Goal: Information Seeking & Learning: Learn about a topic

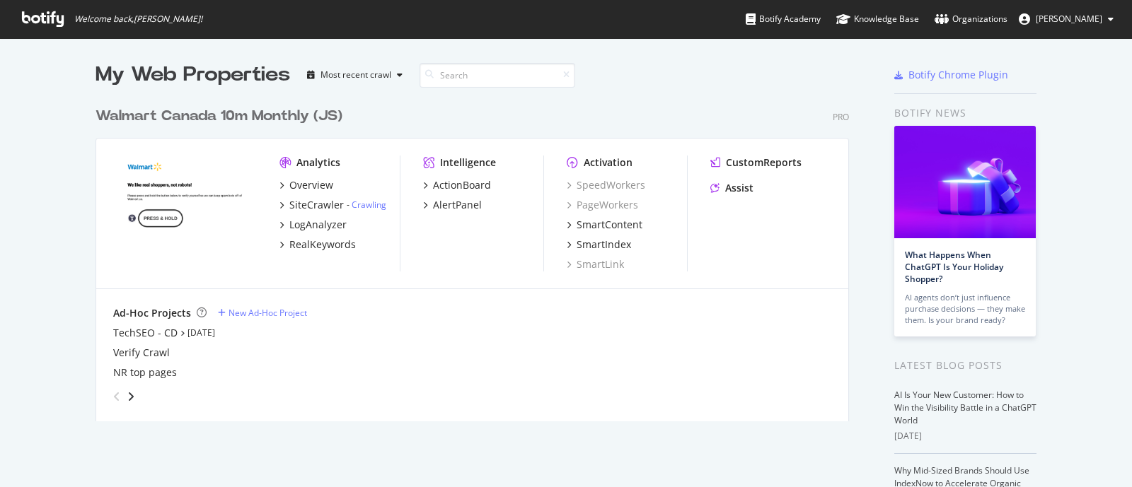
scroll to position [474, 1104]
click at [320, 241] on div "RealKeywords" at bounding box center [322, 245] width 67 height 14
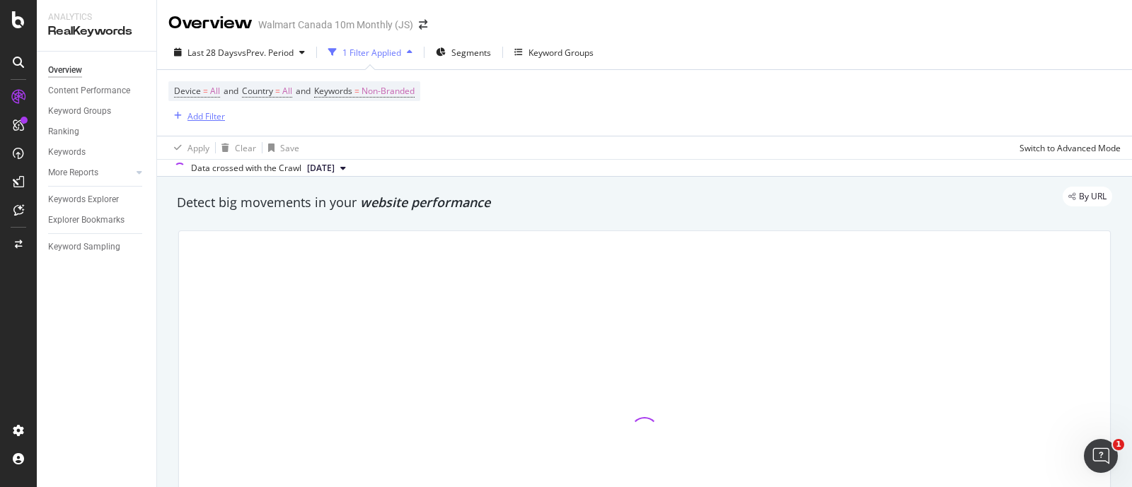
click at [206, 114] on div "Add Filter" at bounding box center [205, 116] width 37 height 12
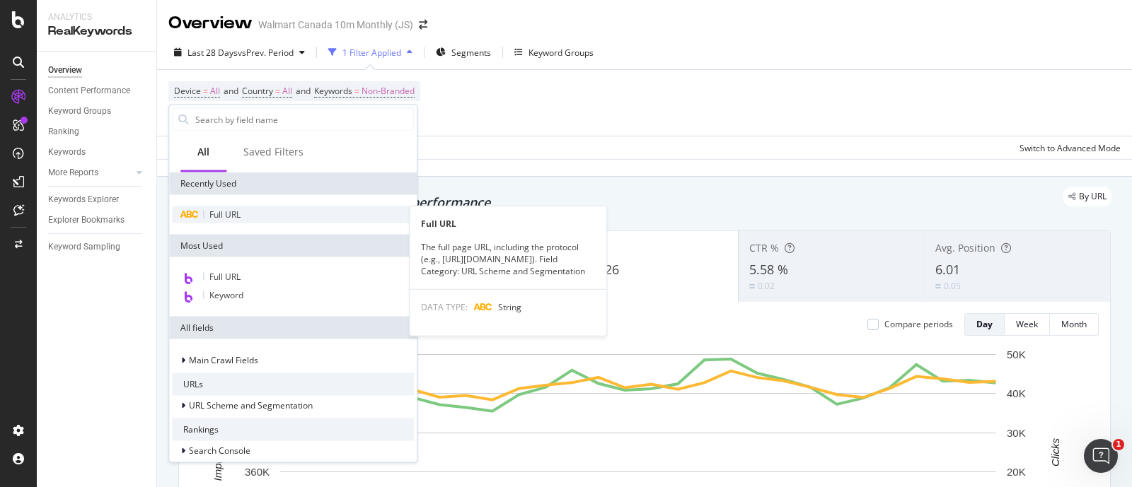
click at [209, 222] on div "Full URL" at bounding box center [293, 215] width 242 height 17
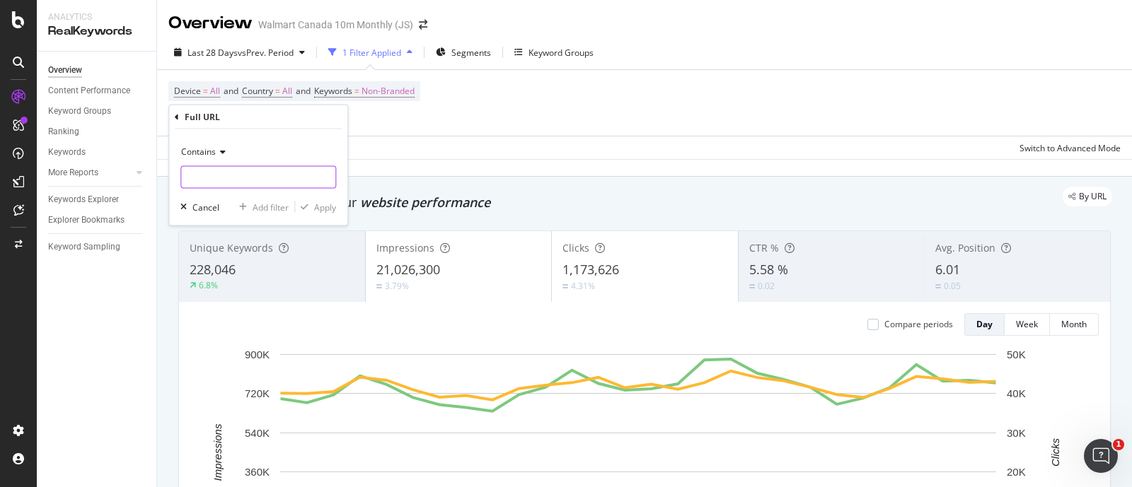
click at [206, 169] on input "text" at bounding box center [258, 177] width 154 height 23
paste input "/6000206898420"
type input "/6000206898420"
click at [325, 204] on div "Apply" at bounding box center [325, 207] width 22 height 12
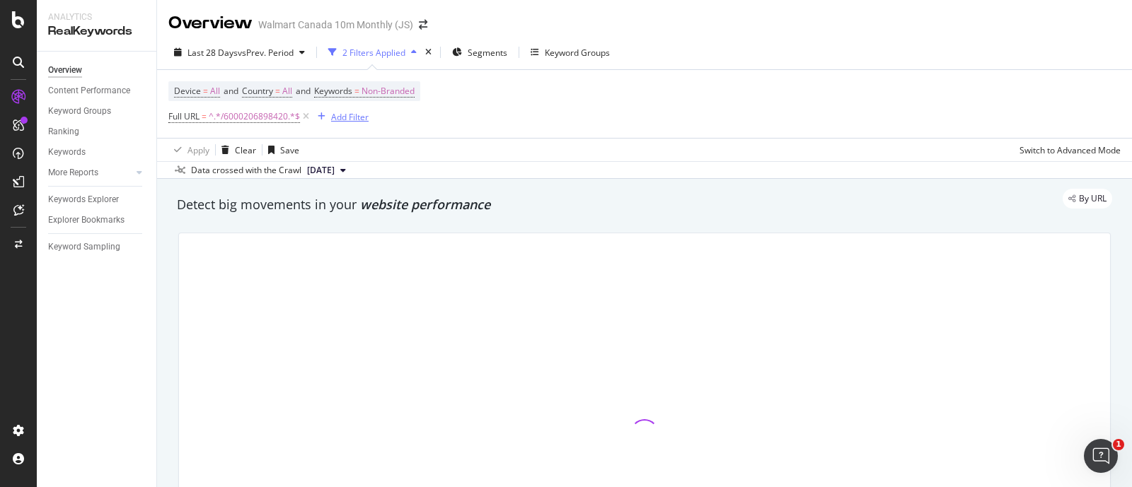
click at [344, 109] on div "Add Filter" at bounding box center [340, 117] width 57 height 16
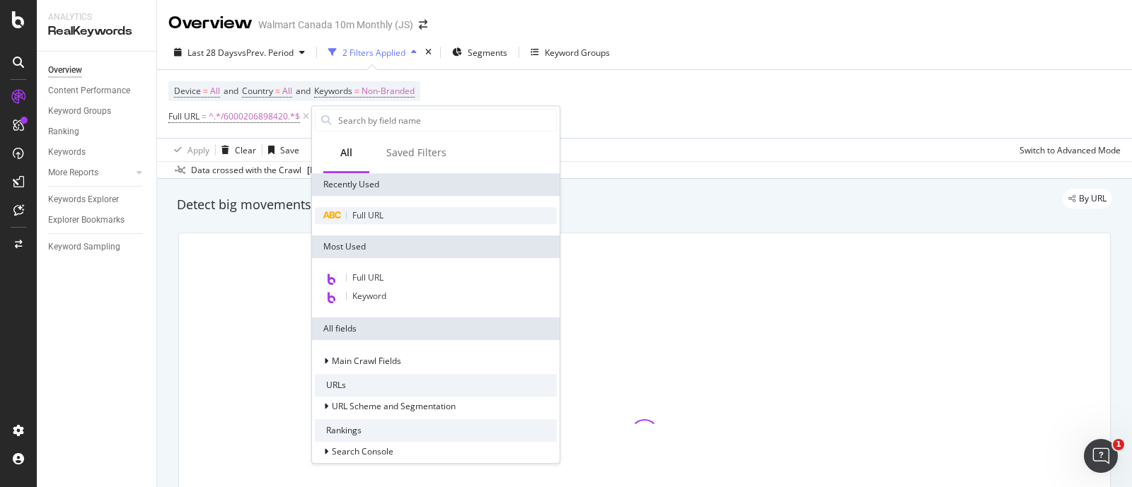
click at [354, 214] on span "Full URL" at bounding box center [367, 215] width 31 height 12
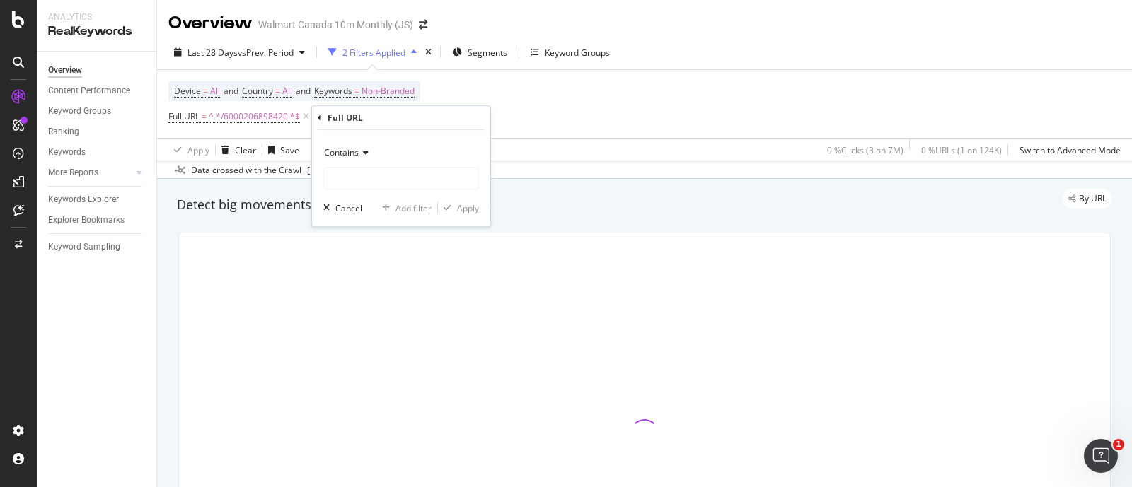
click at [347, 150] on span "Contains" at bounding box center [341, 152] width 35 height 12
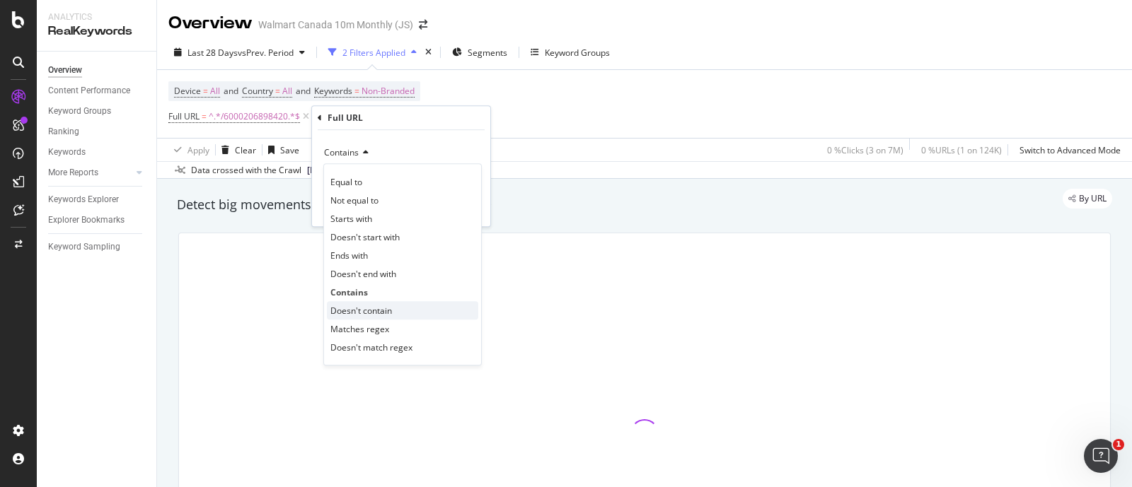
click at [363, 307] on span "Doesn't contain" at bounding box center [361, 311] width 62 height 12
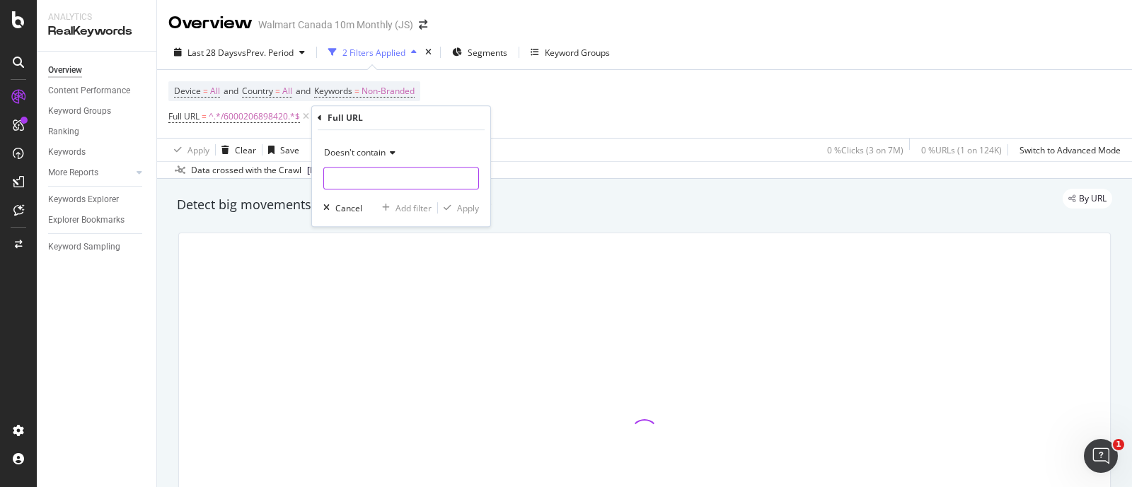
click at [366, 178] on input "text" at bounding box center [401, 178] width 154 height 23
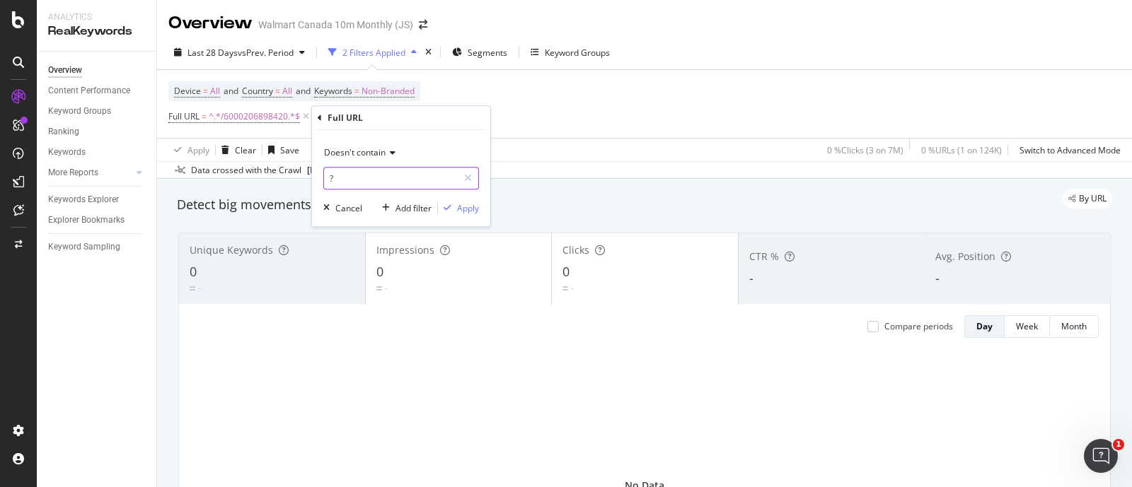
type input "?"
click at [457, 204] on div "Apply" at bounding box center [468, 208] width 22 height 12
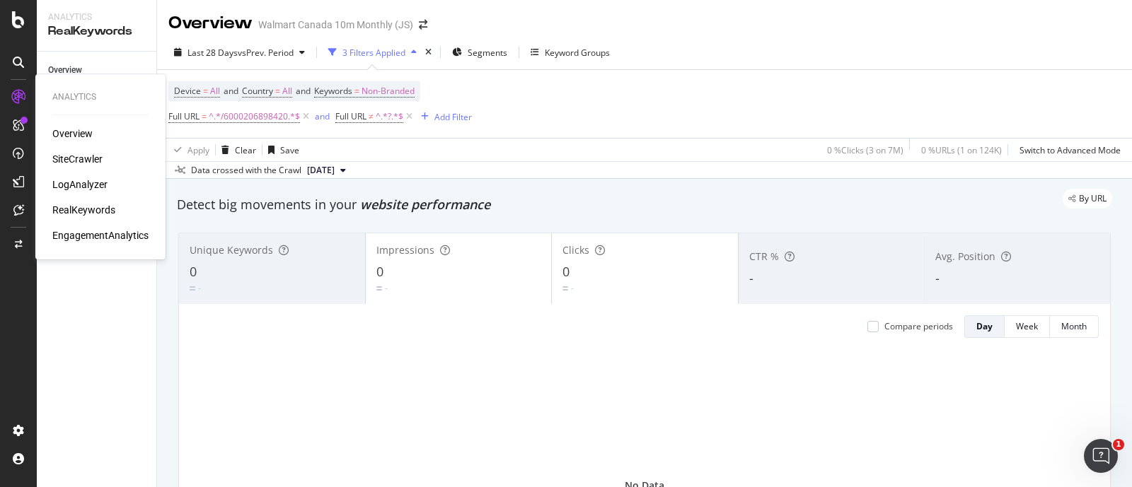
click at [94, 156] on div "SiteCrawler" at bounding box center [77, 159] width 50 height 14
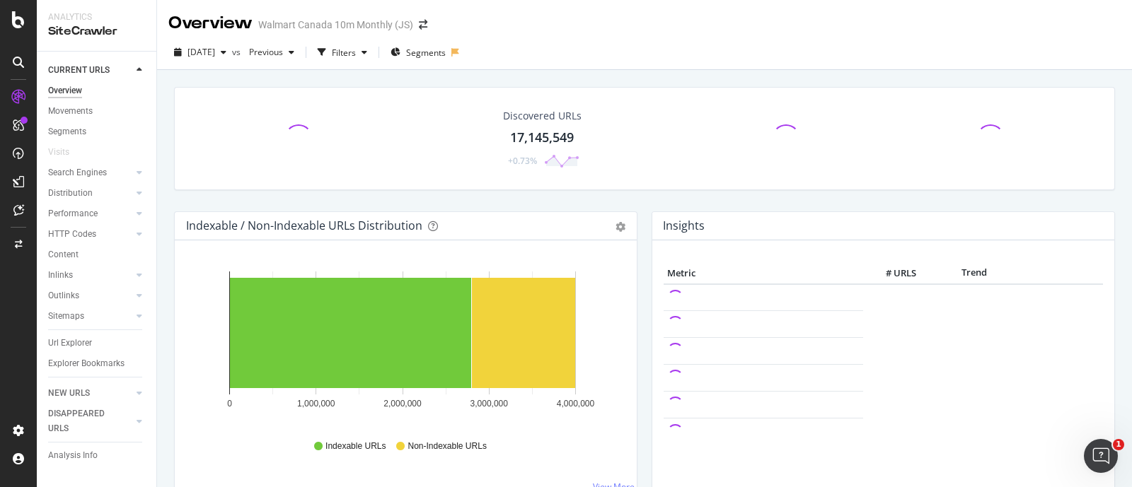
click at [78, 342] on div "Url Explorer" at bounding box center [70, 343] width 44 height 15
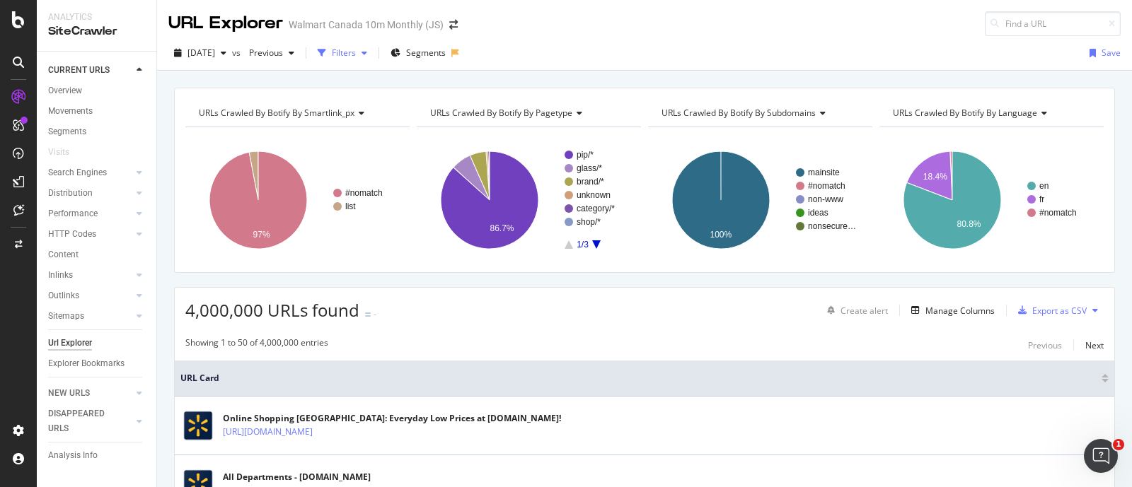
click at [356, 52] on div "Filters" at bounding box center [344, 53] width 24 height 12
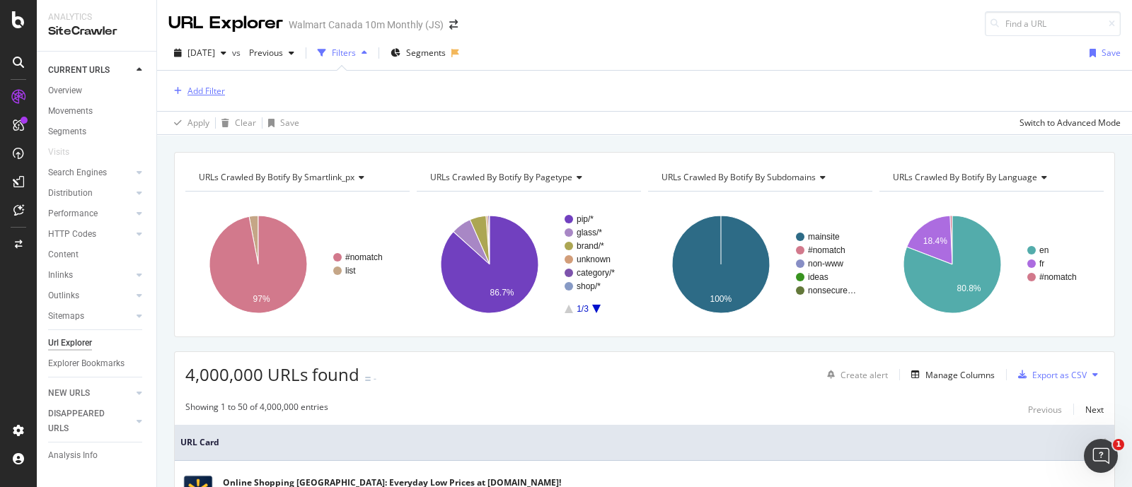
click at [195, 85] on div "Add Filter" at bounding box center [205, 91] width 37 height 12
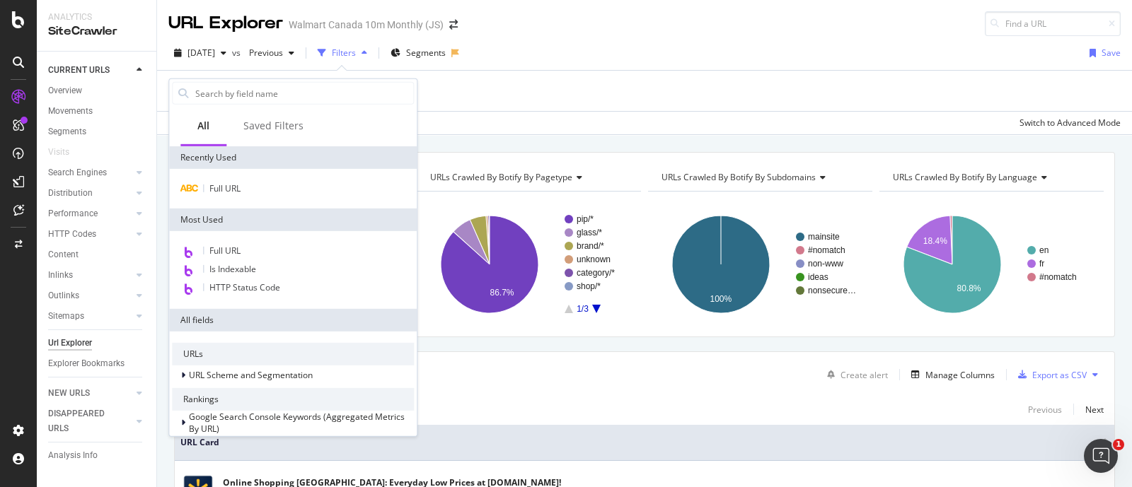
click at [224, 200] on div "Full URL" at bounding box center [293, 189] width 248 height 40
click at [229, 188] on span "Full URL" at bounding box center [224, 189] width 31 height 12
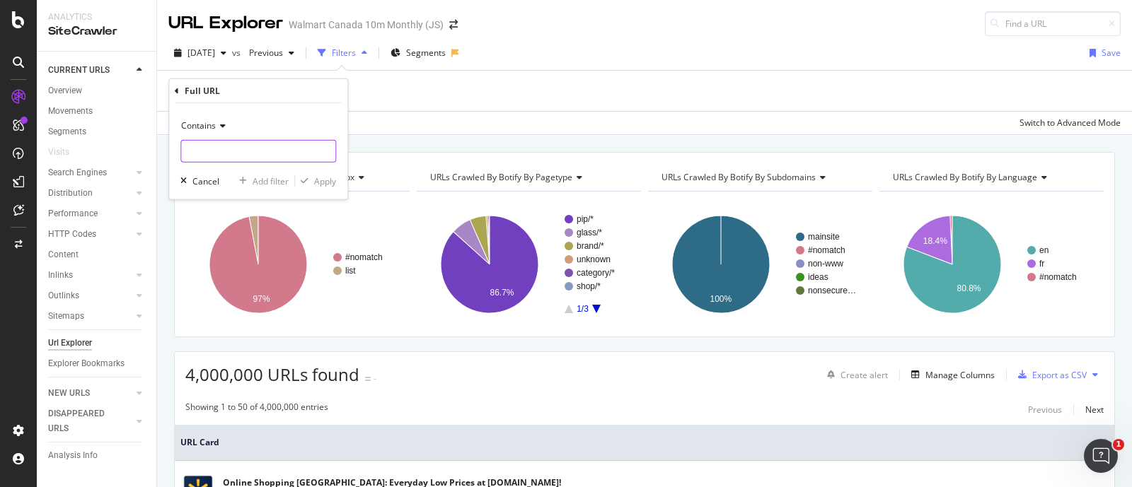
click at [235, 151] on input "text" at bounding box center [258, 151] width 154 height 23
paste input "/6000206898420"
type input "/6000206898420"
click at [331, 180] on div "Apply" at bounding box center [325, 181] width 22 height 12
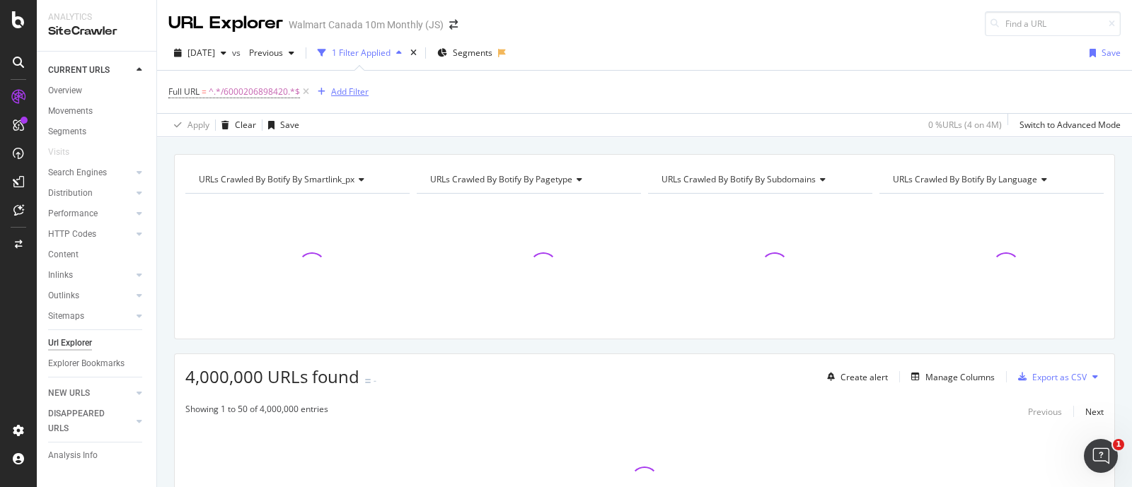
click at [344, 93] on div "Add Filter" at bounding box center [349, 92] width 37 height 12
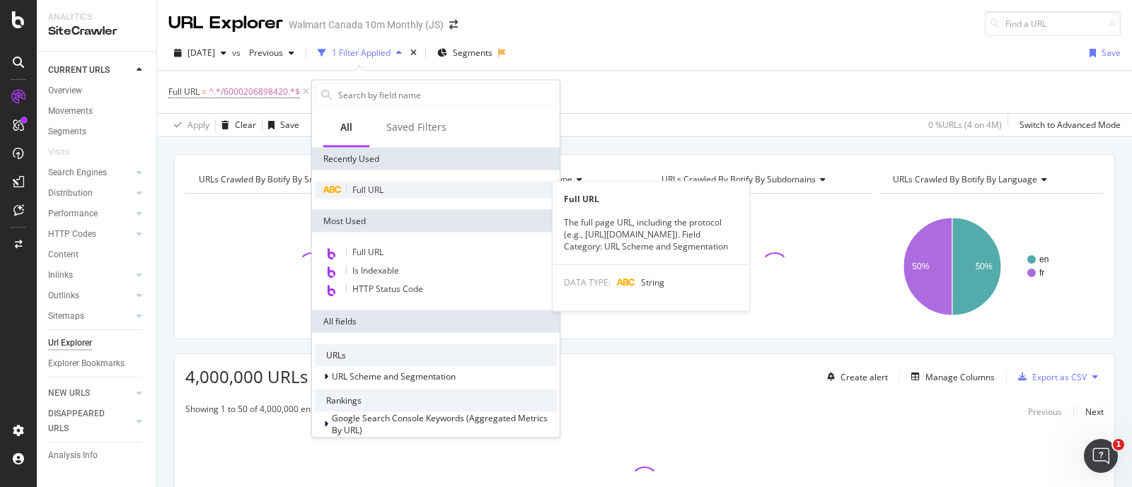
click at [356, 192] on span "Full URL" at bounding box center [367, 190] width 31 height 12
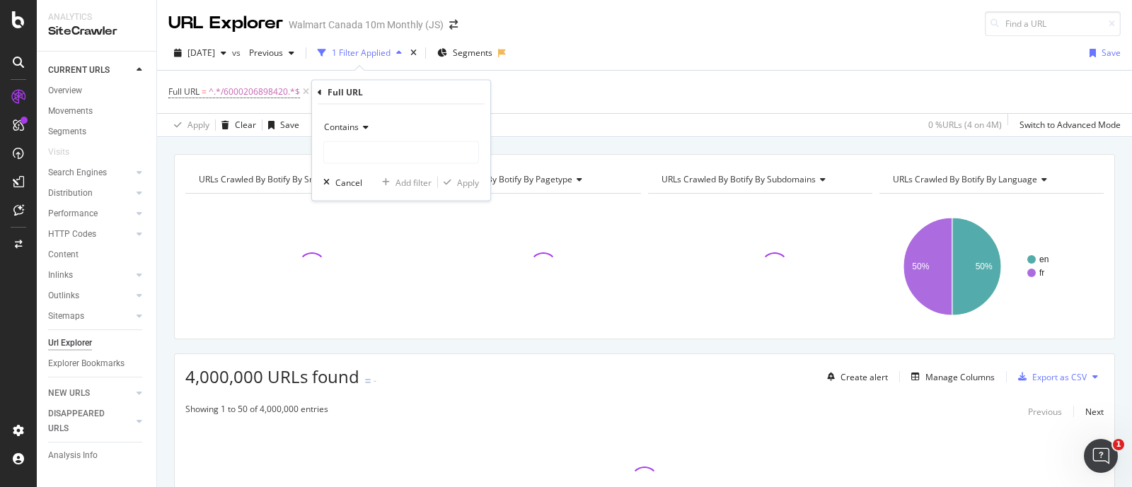
click at [366, 129] on icon at bounding box center [364, 127] width 10 height 8
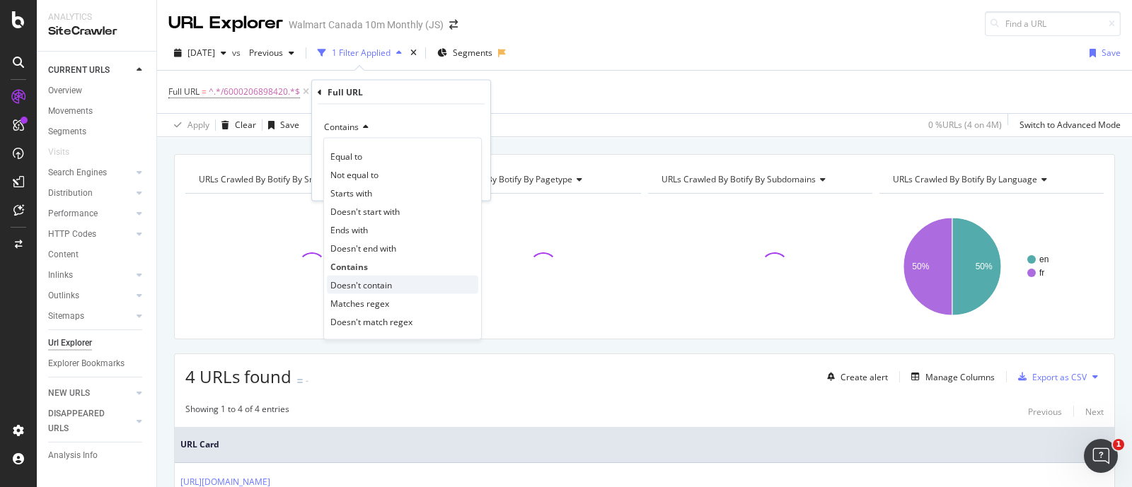
click at [373, 281] on span "Doesn't contain" at bounding box center [361, 285] width 62 height 12
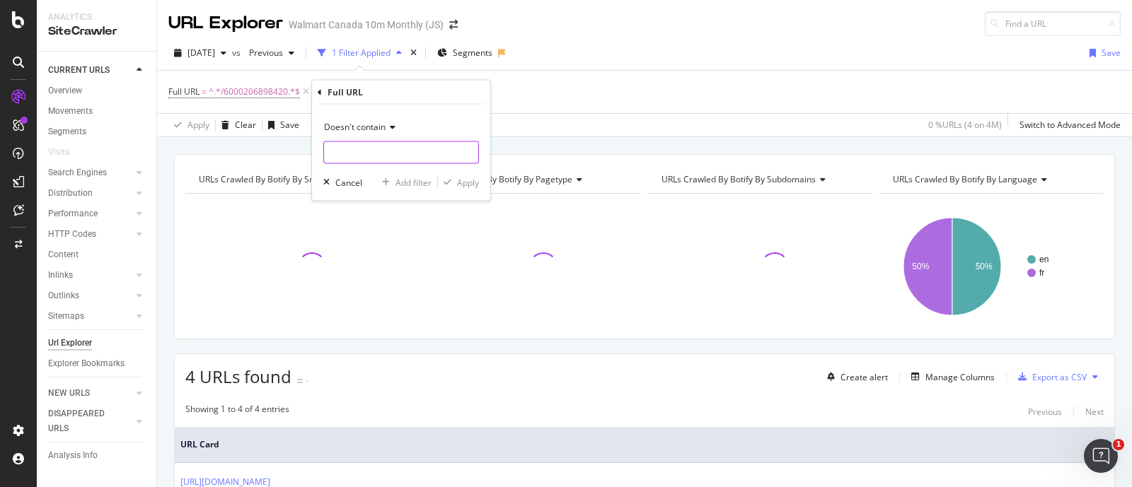
click at [355, 158] on input "text" at bounding box center [401, 152] width 154 height 23
type input "?"
click at [462, 186] on div "Apply" at bounding box center [468, 182] width 22 height 12
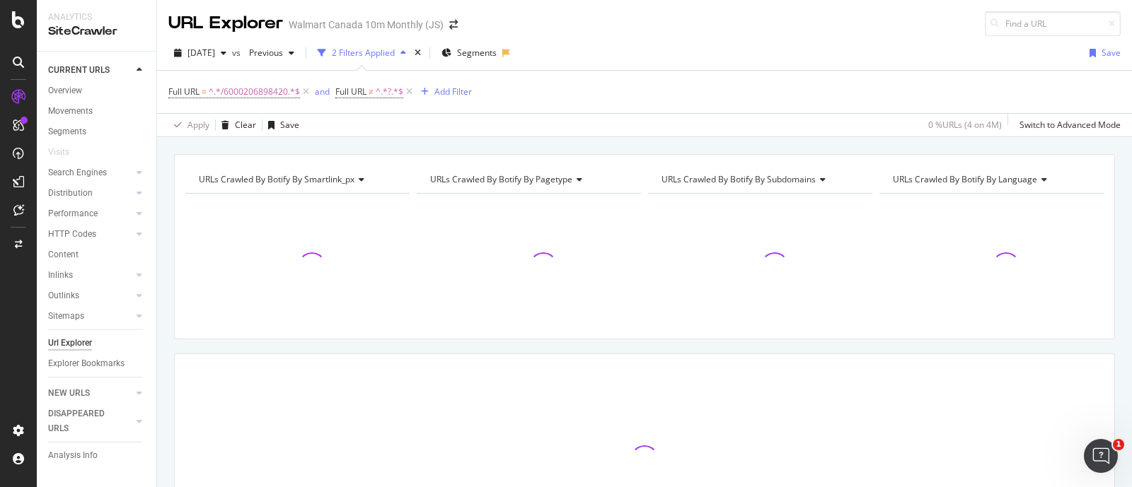
click at [462, 183] on span "URLs Crawled By Botify By pagetype" at bounding box center [501, 179] width 142 height 12
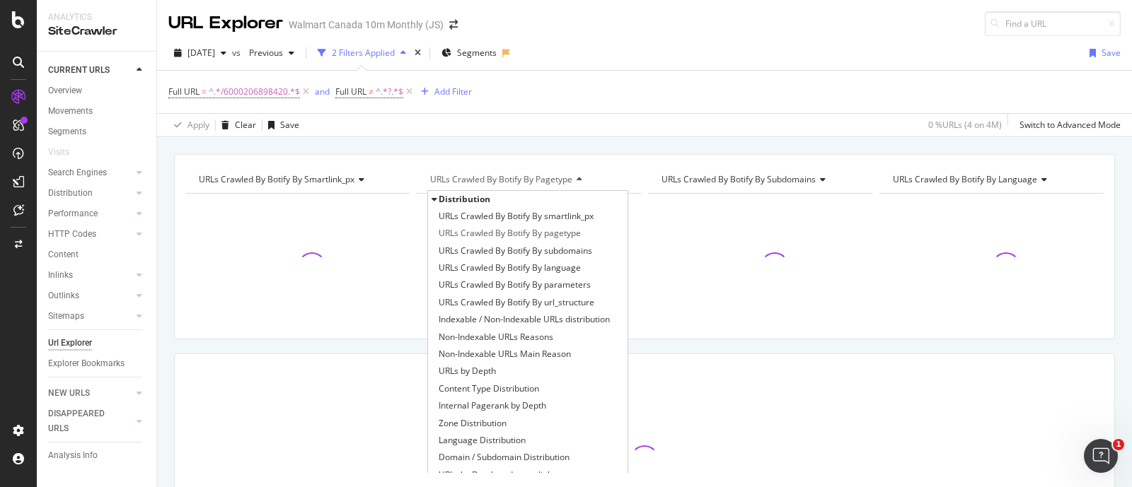
click at [403, 163] on div "URLs Crawled By Botify By smartlink_px Chart (by Value) Table Expand Export as …" at bounding box center [644, 246] width 941 height 185
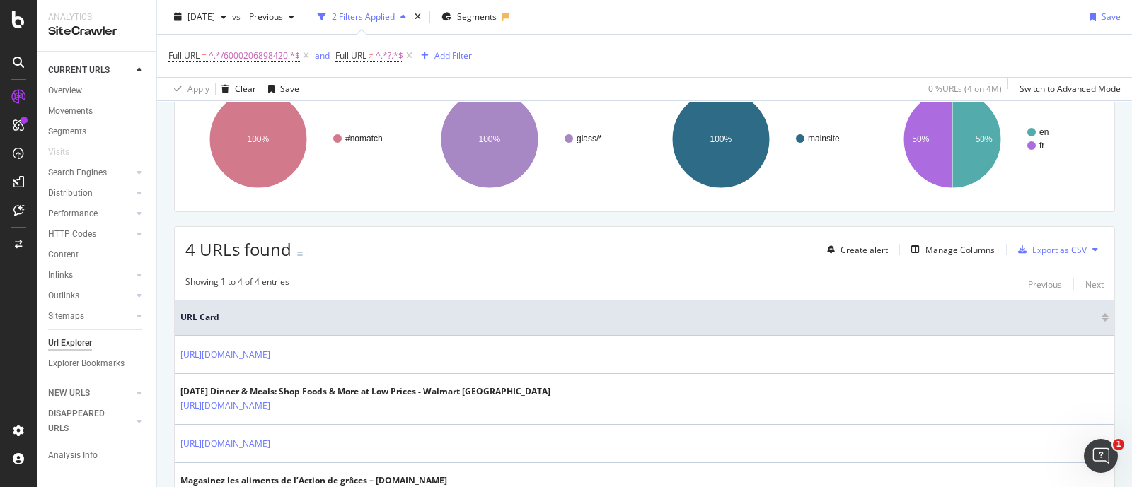
scroll to position [216, 0]
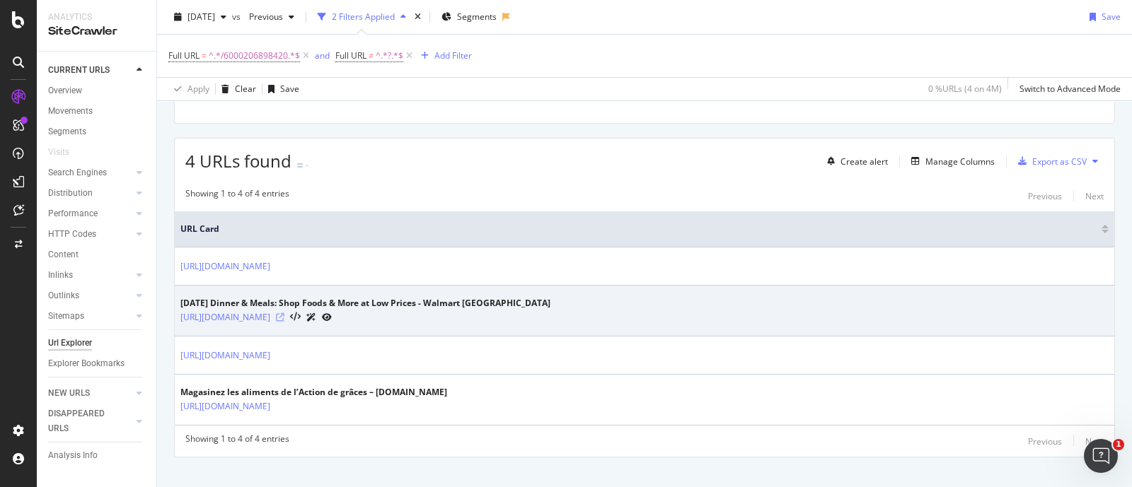
click at [284, 314] on icon at bounding box center [280, 317] width 8 height 8
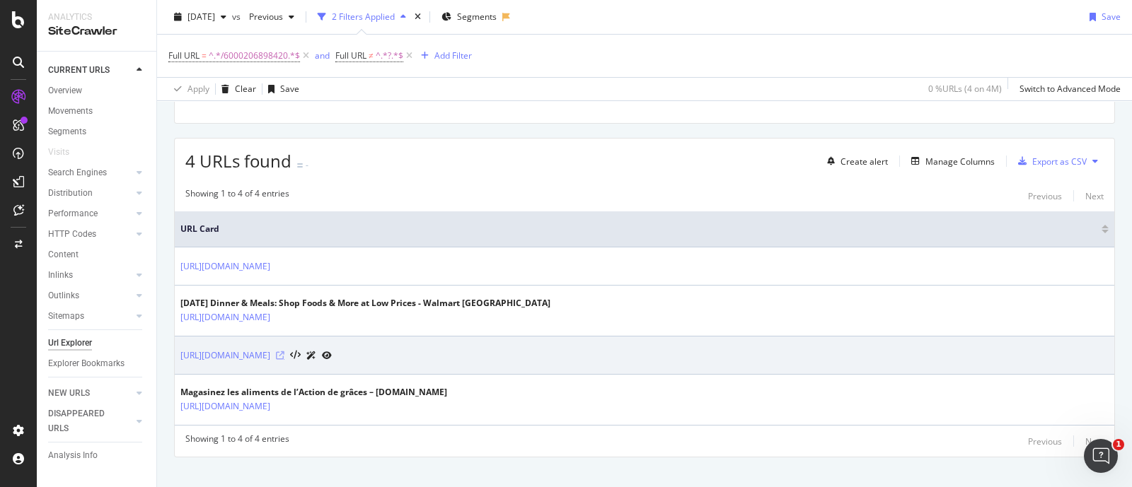
click at [284, 353] on icon at bounding box center [280, 356] width 8 height 8
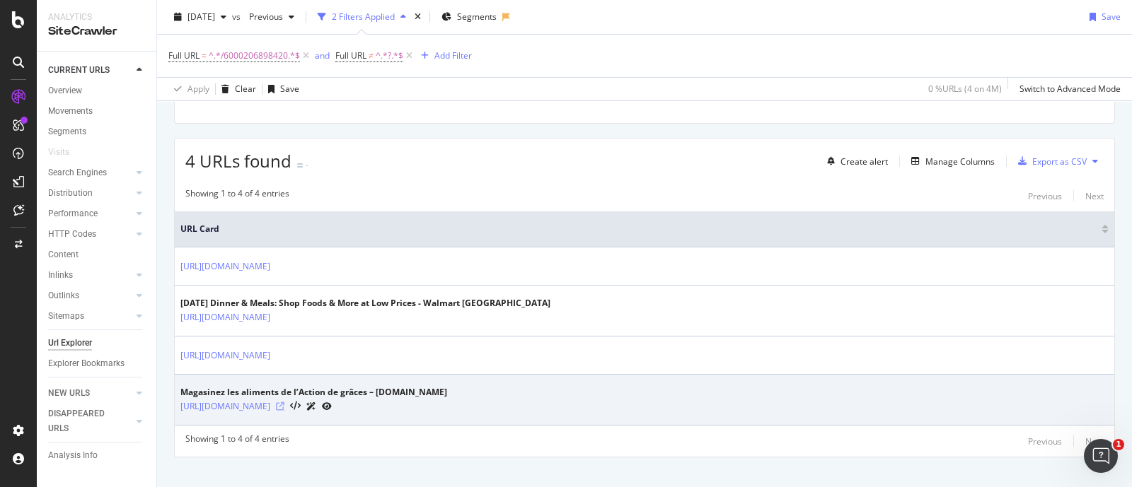
click at [284, 405] on icon at bounding box center [280, 407] width 8 height 8
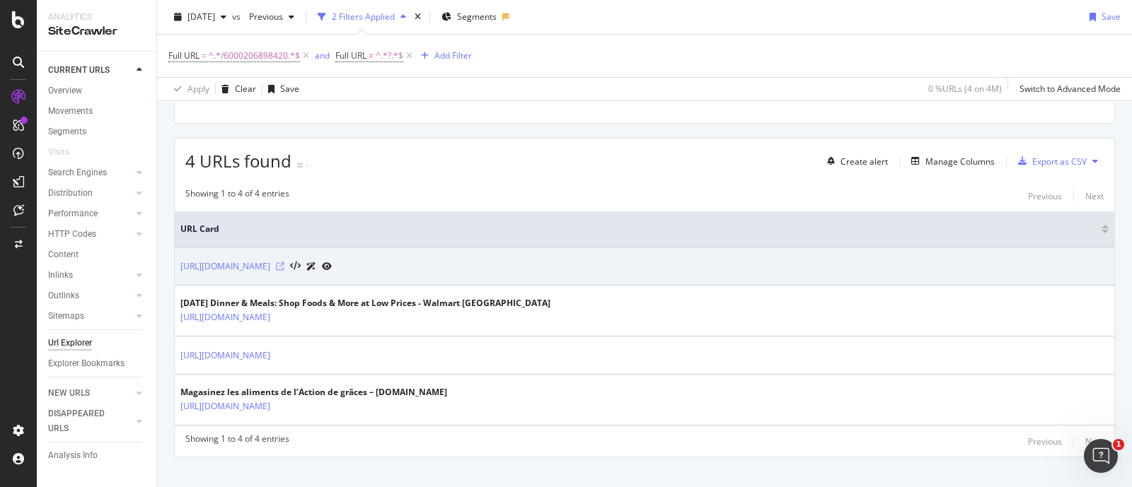
click at [284, 265] on icon at bounding box center [280, 266] width 8 height 8
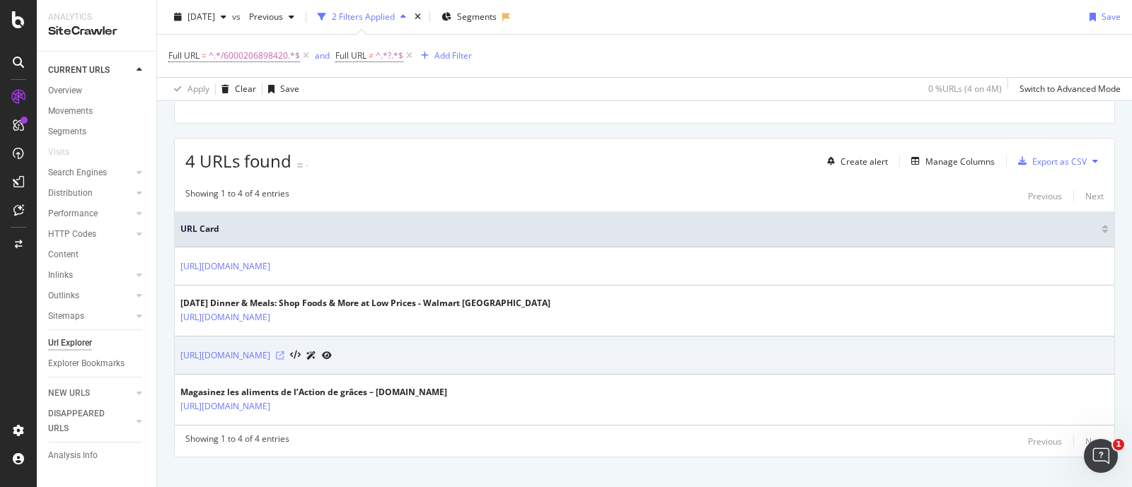
click at [284, 354] on icon at bounding box center [280, 356] width 8 height 8
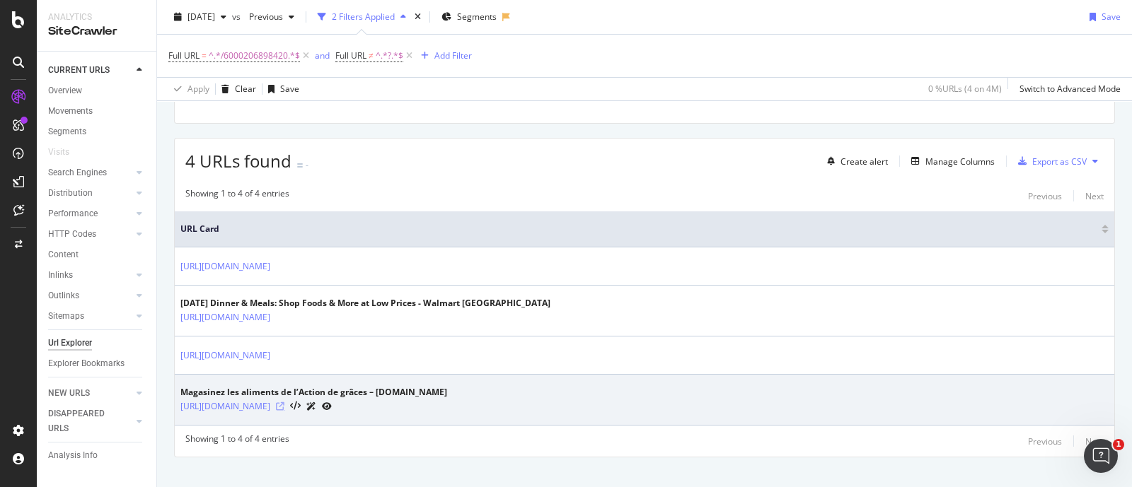
click at [284, 405] on icon at bounding box center [280, 407] width 8 height 8
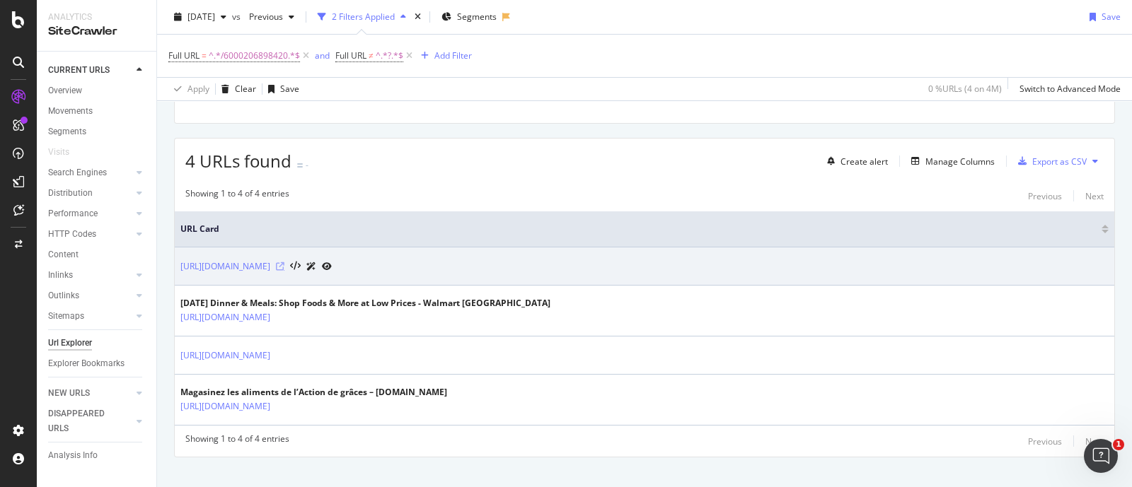
click at [284, 267] on icon at bounding box center [280, 266] width 8 height 8
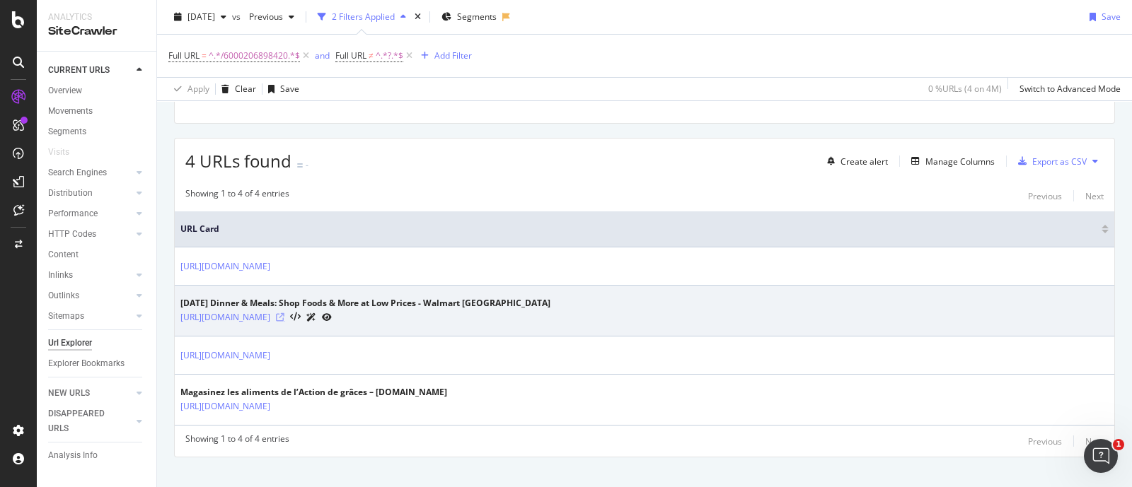
click at [284, 318] on icon at bounding box center [280, 317] width 8 height 8
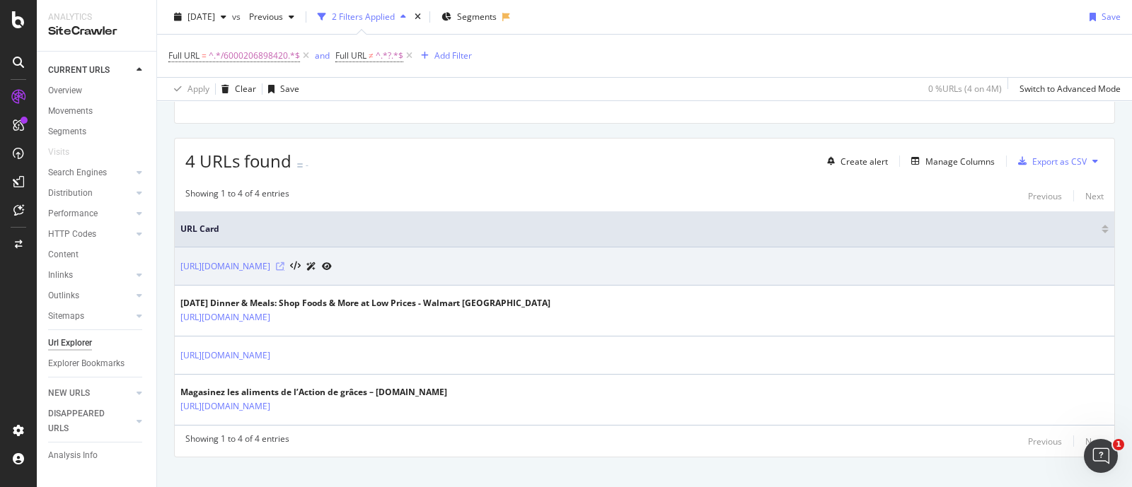
click at [284, 263] on icon at bounding box center [280, 266] width 8 height 8
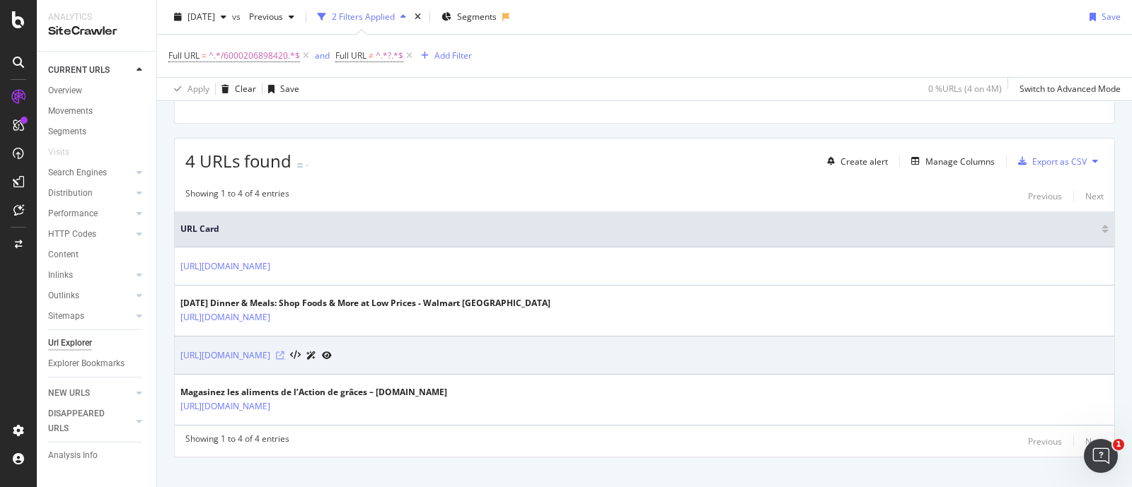
click at [284, 353] on icon at bounding box center [280, 356] width 8 height 8
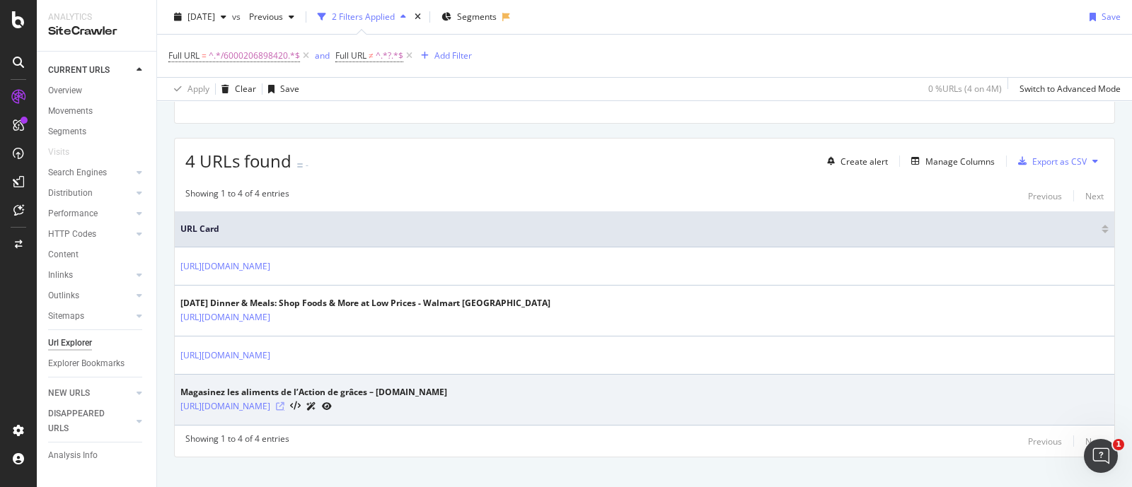
click at [284, 407] on icon at bounding box center [280, 407] width 8 height 8
